Goal: Use online tool/utility: Utilize a website feature to perform a specific function

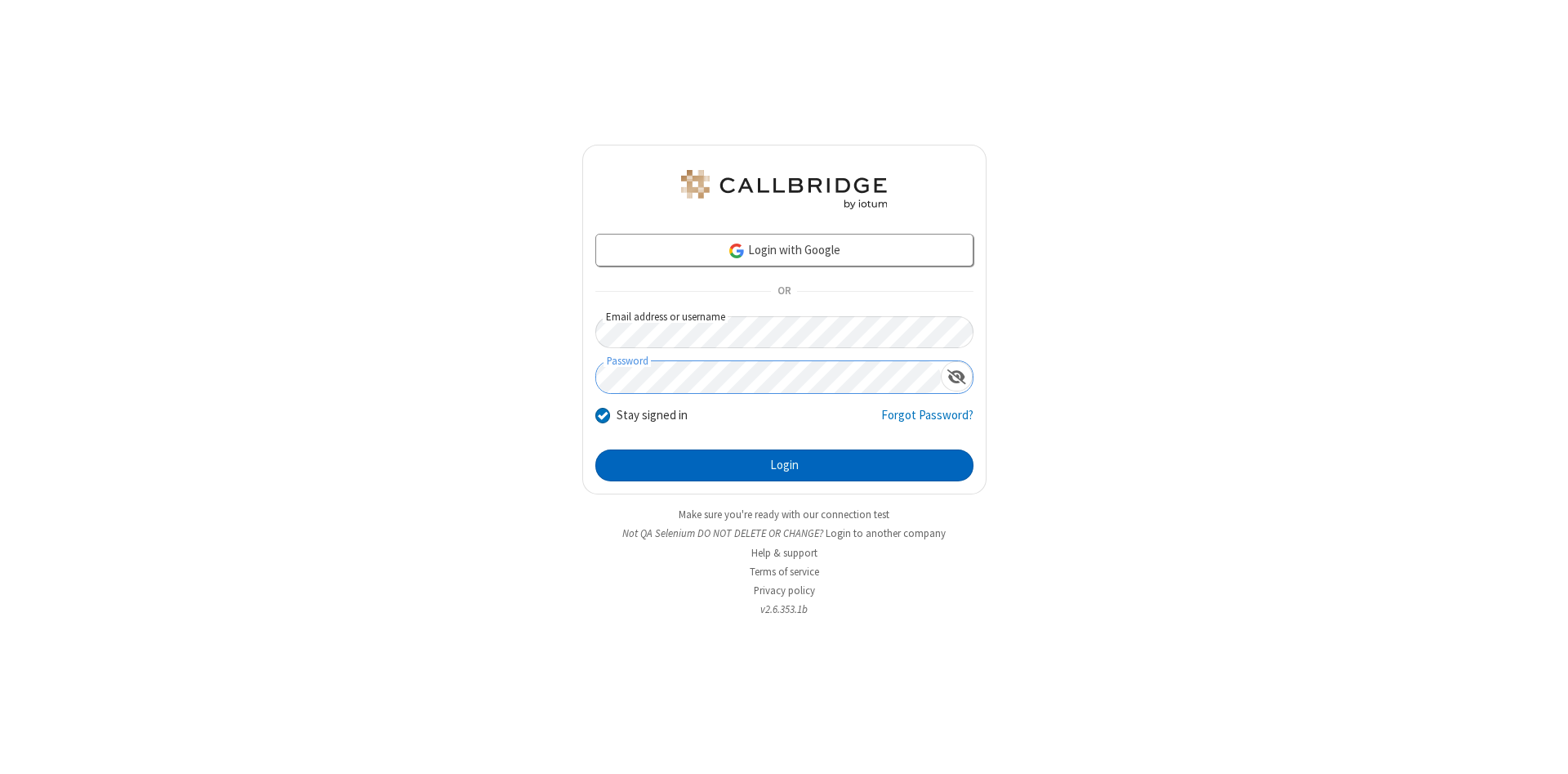
click at [784, 466] on button "Login" at bounding box center [784, 466] width 378 height 33
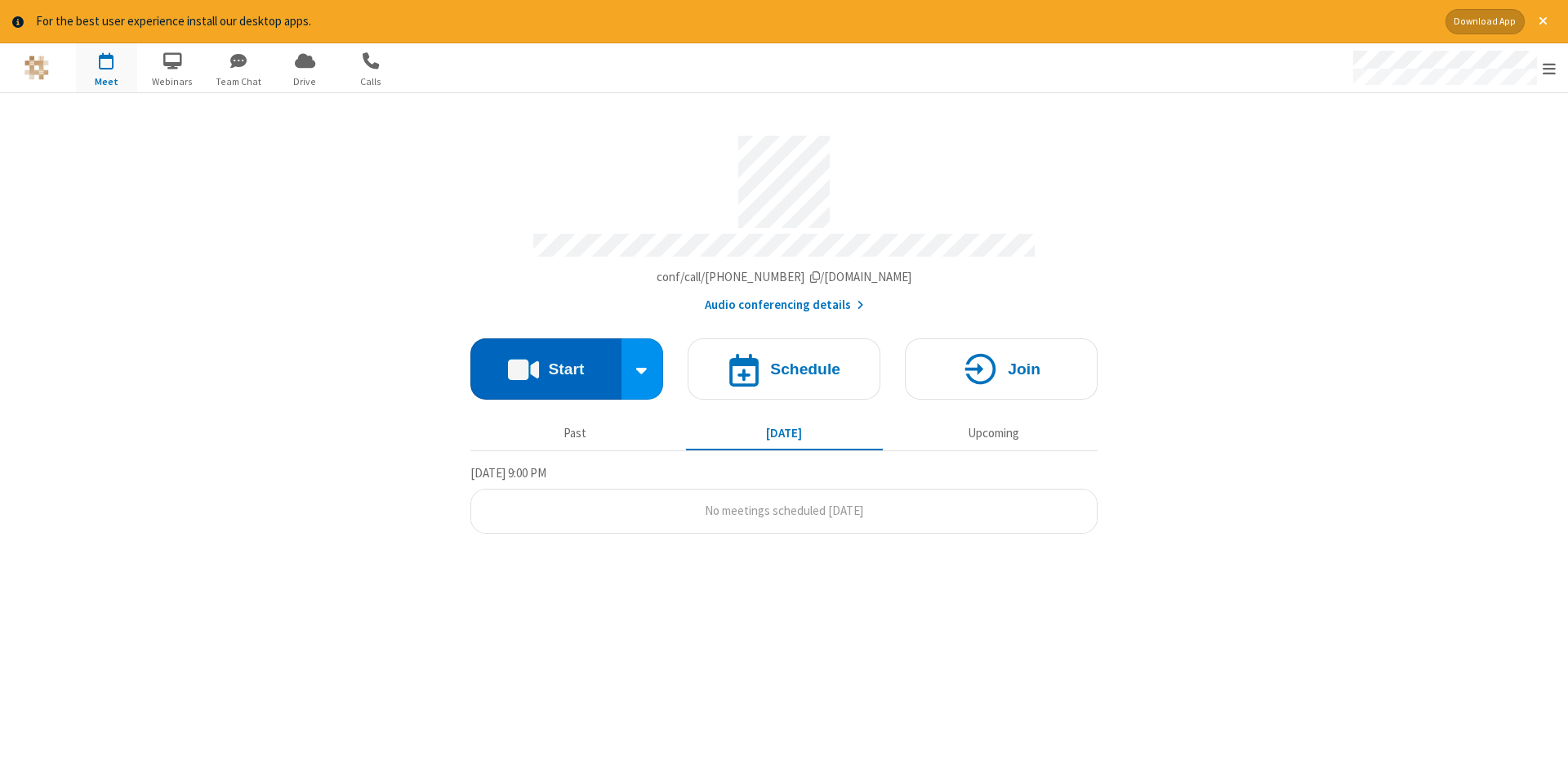
click at [545, 363] on button "Start" at bounding box center [546, 369] width 151 height 61
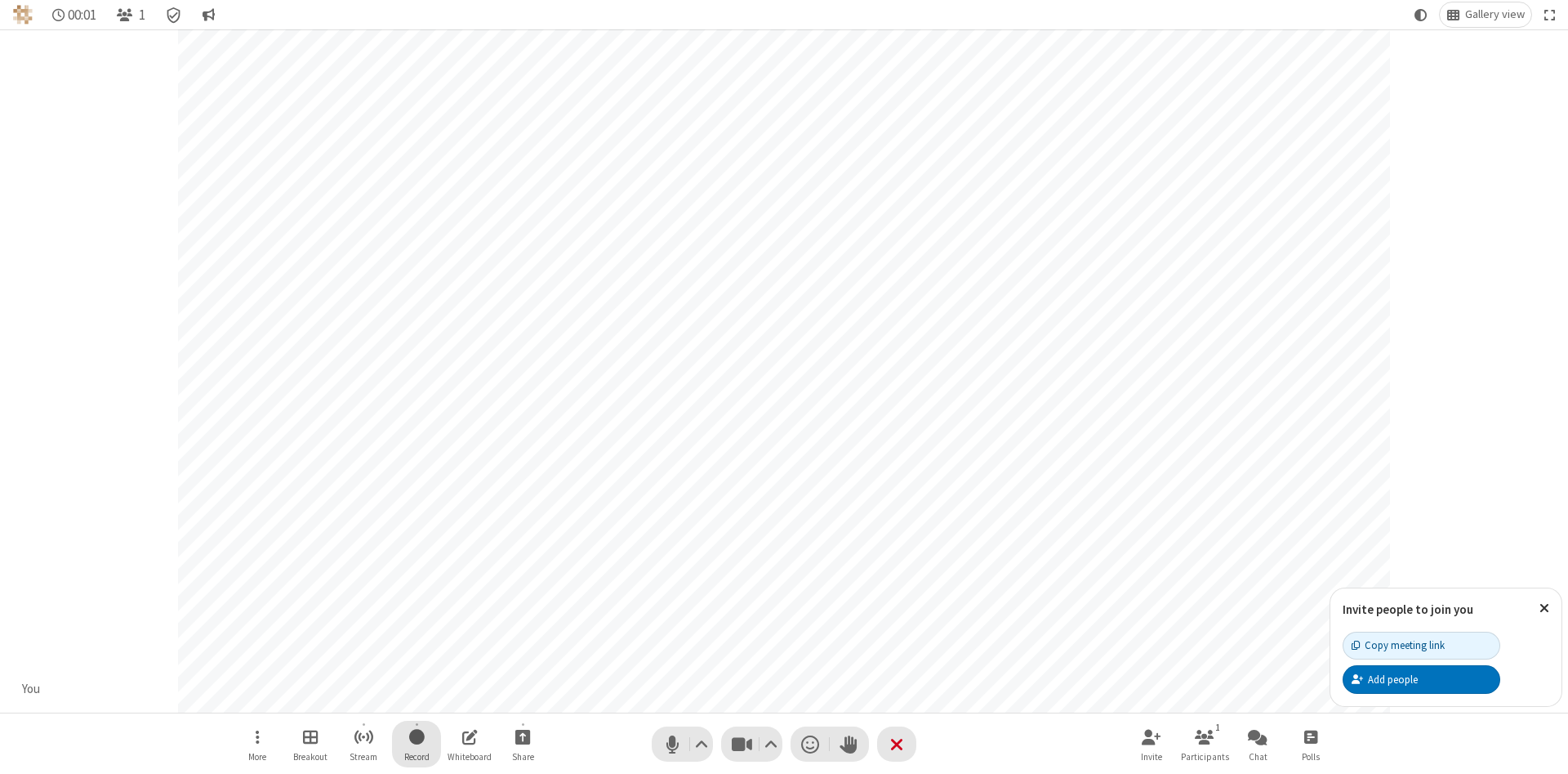
click at [417, 744] on span "Start recording" at bounding box center [417, 736] width 15 height 20
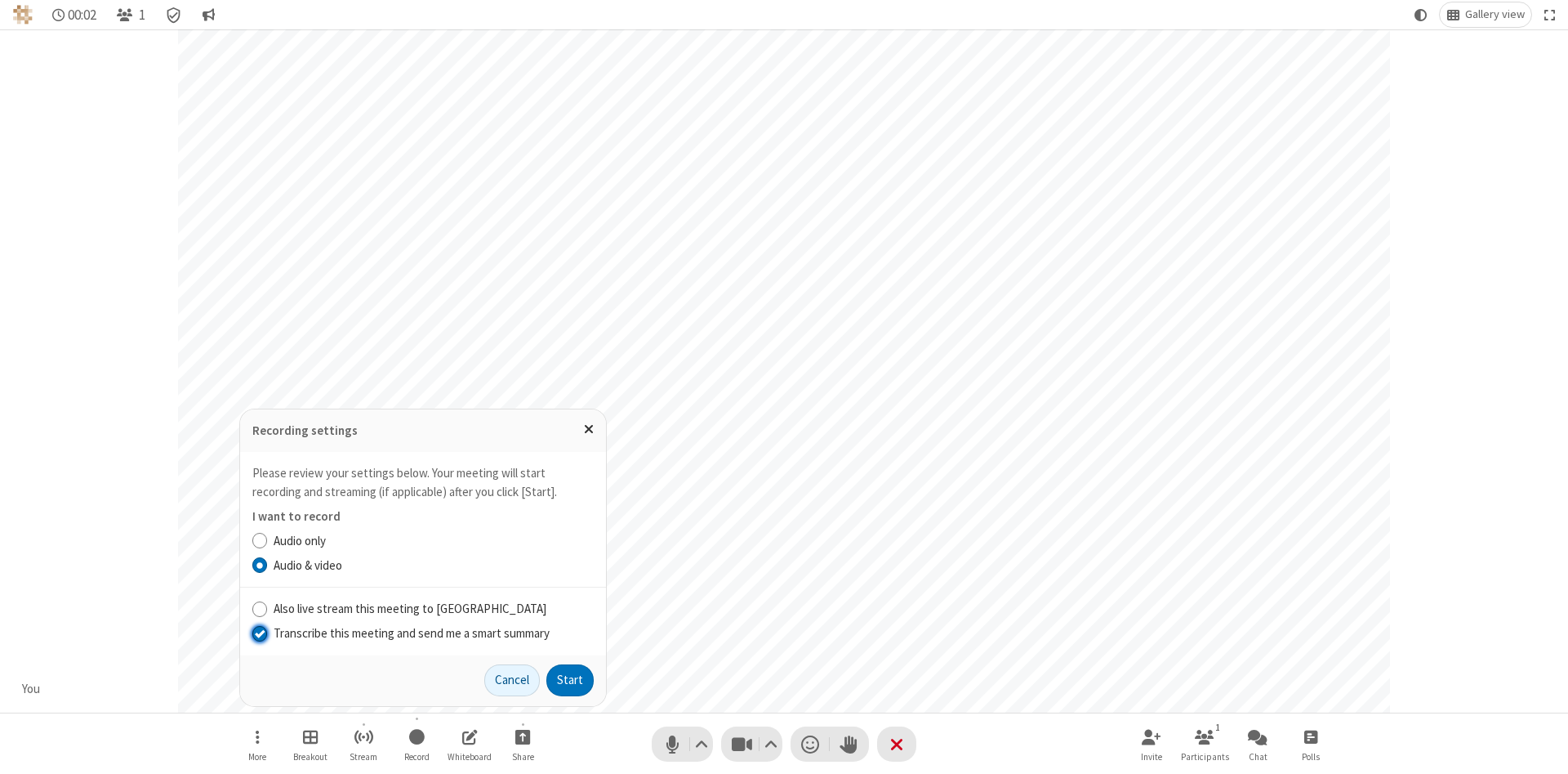
click at [259, 633] on input "Transcribe this meeting and send me a smart summary" at bounding box center [260, 633] width 15 height 17
click at [433, 565] on label "Audio & video" at bounding box center [433, 566] width 320 height 18
click at [268, 565] on input "Audio & video" at bounding box center [260, 565] width 15 height 17
click at [570, 680] on button "Start" at bounding box center [569, 680] width 47 height 33
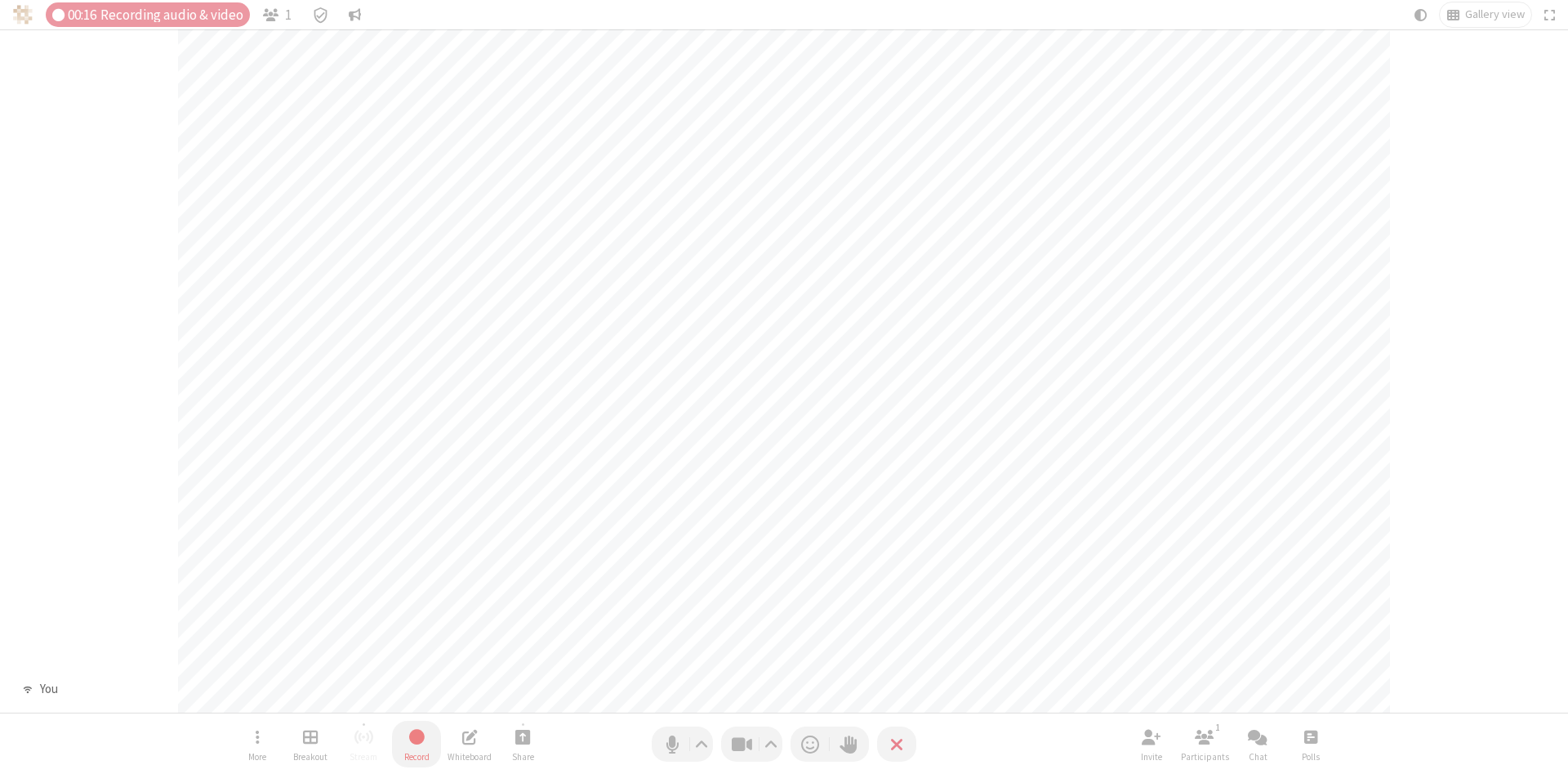
click at [417, 744] on span "Stop recording" at bounding box center [417, 736] width 18 height 20
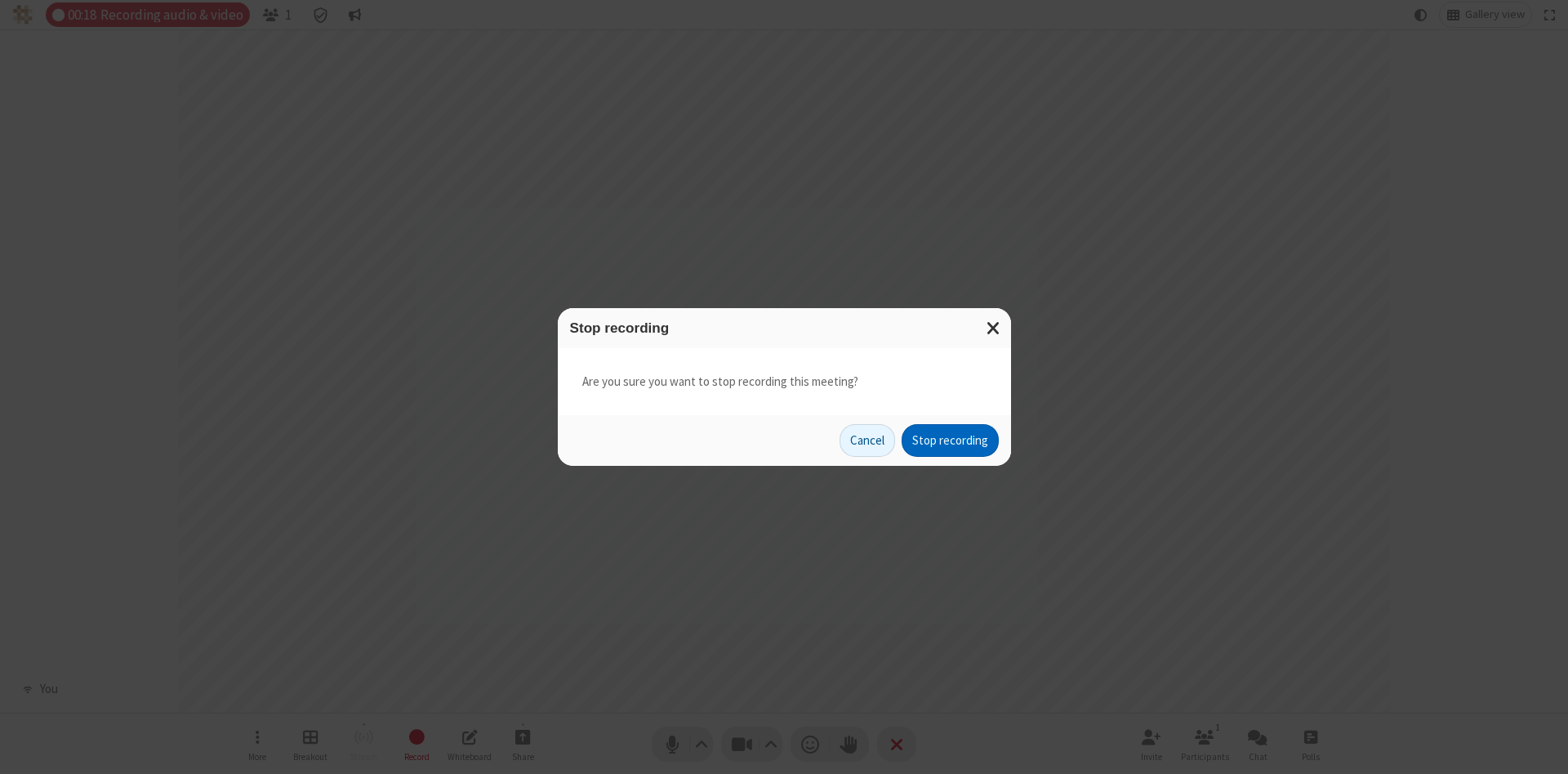
click at [950, 440] on button "Stop recording" at bounding box center [950, 440] width 97 height 33
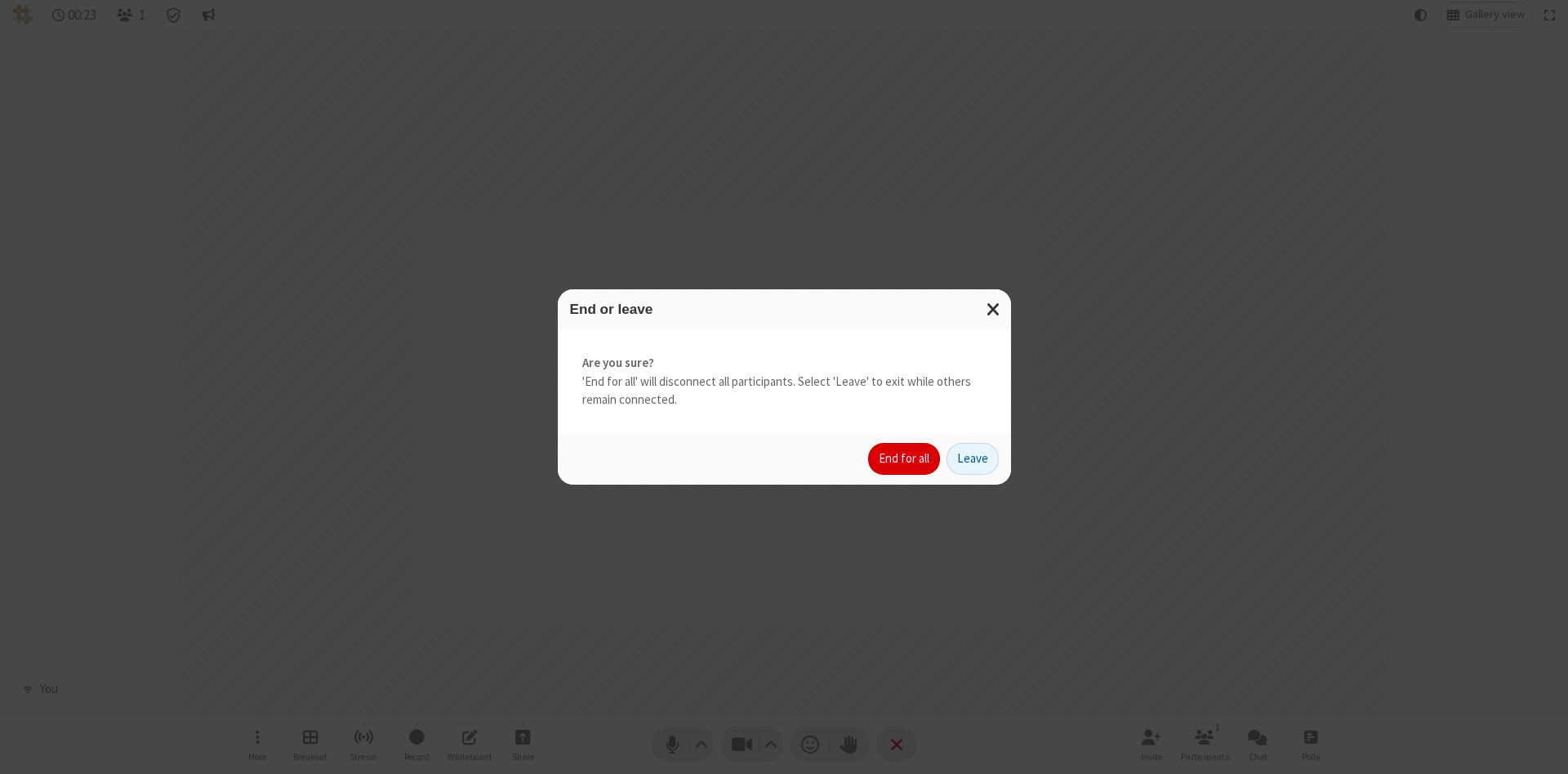
click at [905, 458] on button "End for all" at bounding box center [905, 459] width 72 height 33
